Goal: Entertainment & Leisure: Consume media (video, audio)

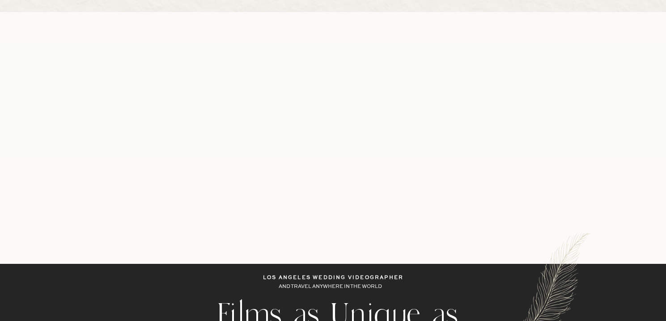
scroll to position [39, 0]
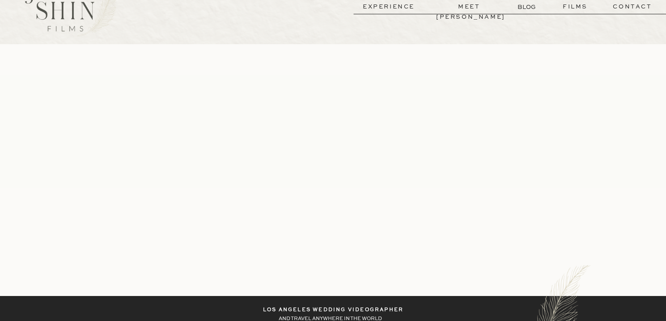
click at [567, 5] on p "films" at bounding box center [575, 7] width 44 height 10
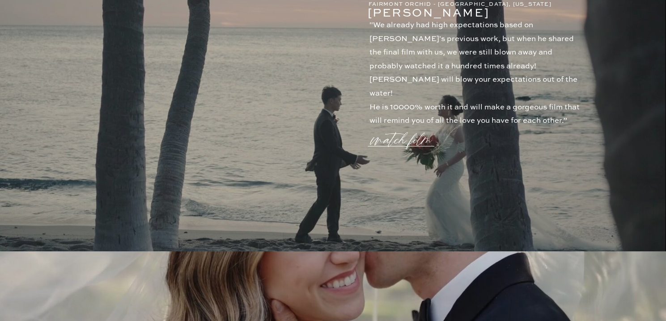
scroll to position [594, 0]
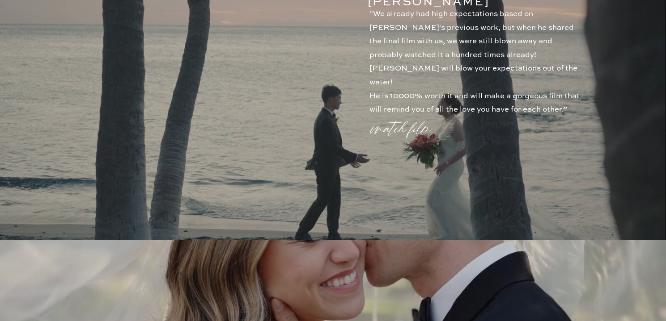
click at [396, 136] on p "watch film" at bounding box center [403, 123] width 64 height 34
click at [553, 42] on icon at bounding box center [547, 48] width 26 height 26
click at [414, 127] on p "watch film" at bounding box center [403, 123] width 64 height 34
click at [544, 47] on icon at bounding box center [547, 48] width 26 height 26
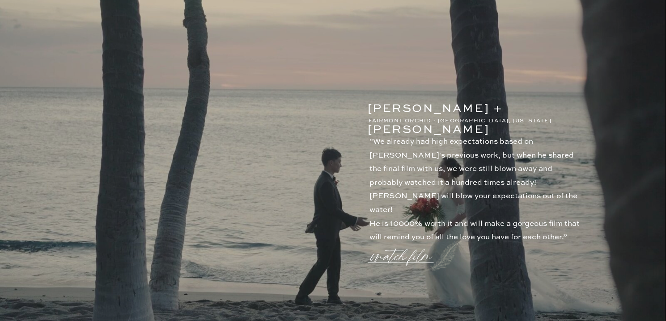
scroll to position [464, 0]
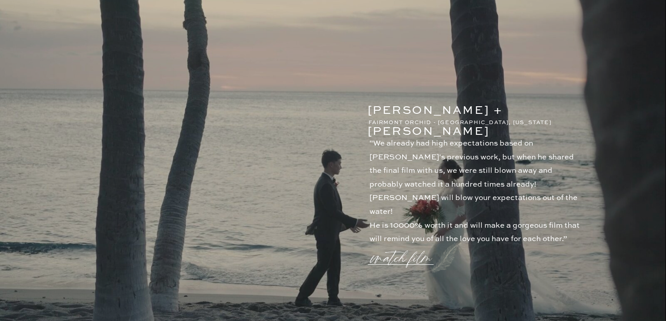
click at [390, 251] on p "watch film" at bounding box center [403, 253] width 64 height 34
click at [548, 48] on icon at bounding box center [547, 48] width 32 height 36
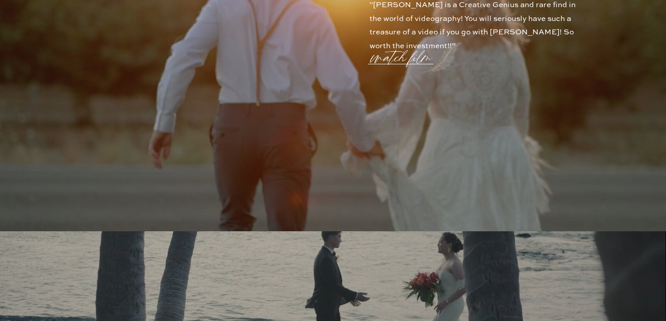
scroll to position [138, 0]
